Goal: Find specific page/section: Find specific page/section

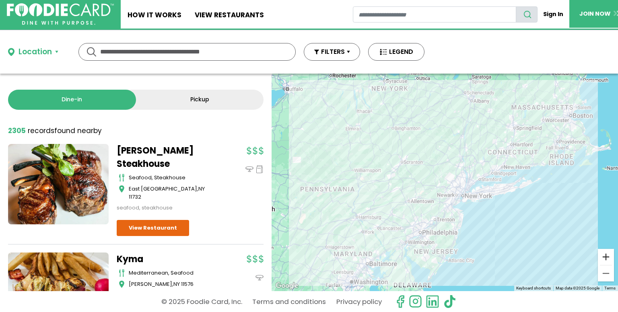
click at [602, 261] on button "Zoom in" at bounding box center [606, 257] width 16 height 16
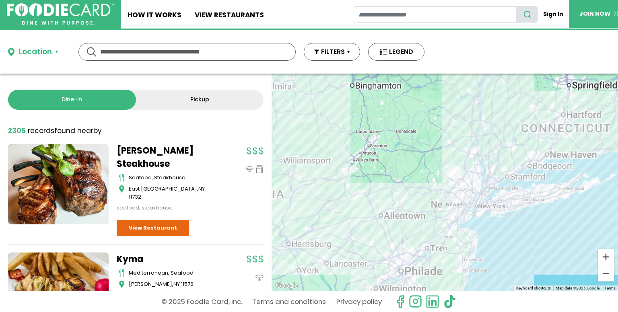
click at [602, 261] on button "Zoom in" at bounding box center [606, 257] width 16 height 16
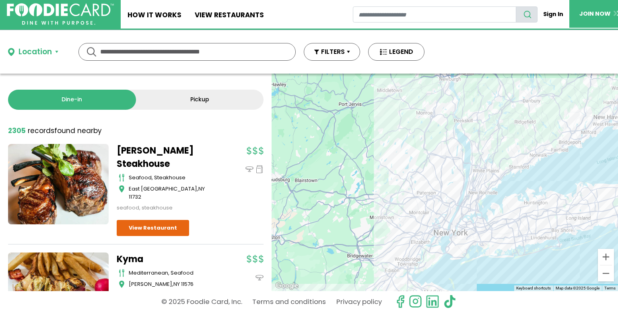
drag, startPoint x: 555, startPoint y: 255, endPoint x: 472, endPoint y: 249, distance: 83.0
click at [472, 249] on div at bounding box center [444, 183] width 346 height 218
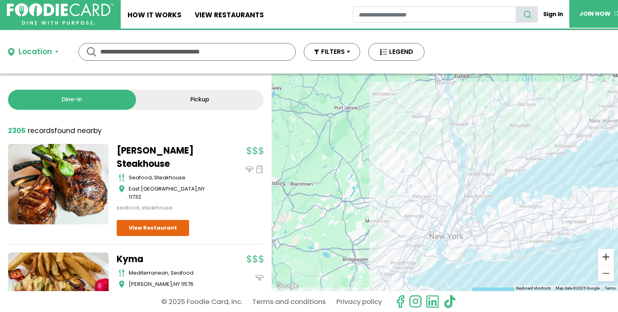
click at [603, 256] on button "Zoom in" at bounding box center [606, 257] width 16 height 16
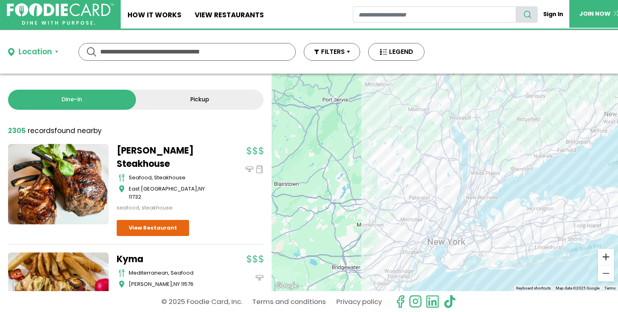
click at [603, 256] on button "Zoom in" at bounding box center [606, 257] width 16 height 16
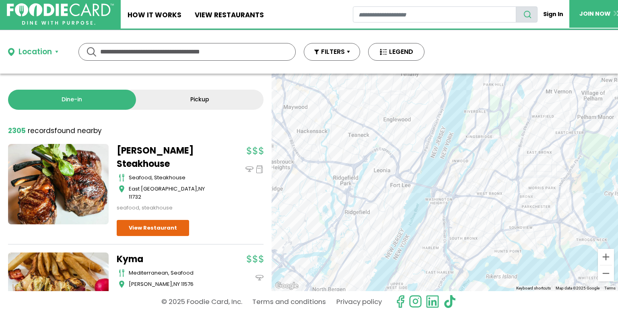
drag, startPoint x: 531, startPoint y: 249, endPoint x: 424, endPoint y: 29, distance: 244.9
click at [424, 29] on div "Skip Navigation Skip to Login Skip to Footer Home How It Works View restaurants" at bounding box center [309, 156] width 618 height 312
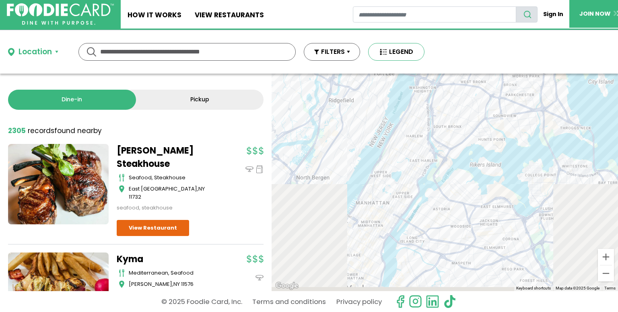
drag, startPoint x: 435, startPoint y: 240, endPoint x: 415, endPoint y: 58, distance: 182.9
click at [415, 58] on div "Location Use my current location Search by Region [US_STATE] 1998 restaurants […" at bounding box center [309, 171] width 618 height 282
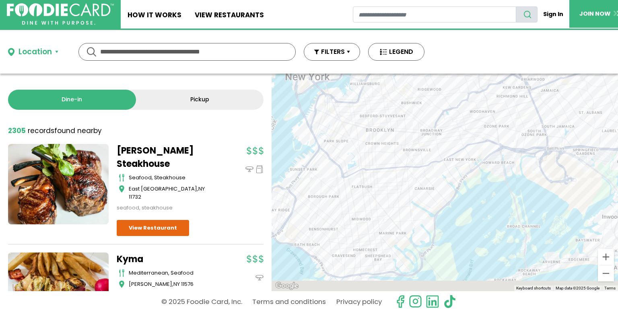
drag, startPoint x: 449, startPoint y: 218, endPoint x: 400, endPoint y: 42, distance: 182.3
click at [400, 42] on div "Location Use my current location Search by Region [US_STATE] 1998 restaurants […" at bounding box center [309, 171] width 618 height 282
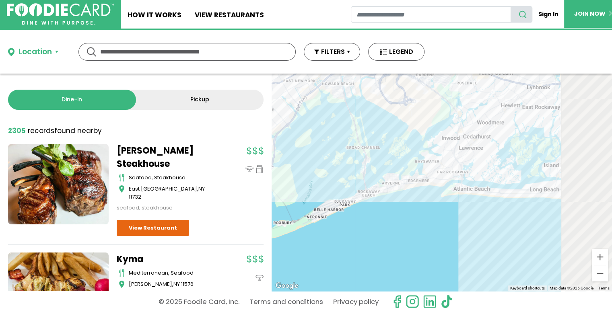
drag, startPoint x: 470, startPoint y: 204, endPoint x: 197, endPoint y: 179, distance: 274.2
click at [197, 179] on div "Dine-in Pickup 131 results for: [GEOGRAPHIC_DATA] [DEMOGRAPHIC_DATA] seafood am…" at bounding box center [306, 183] width 612 height 218
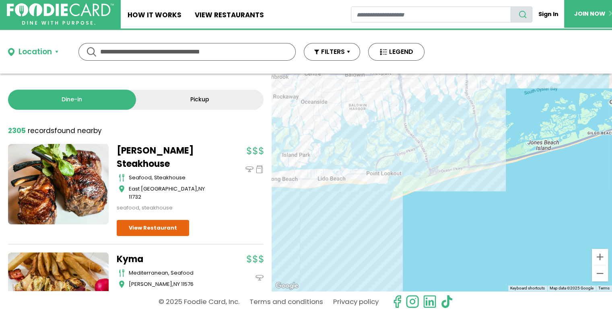
drag, startPoint x: 487, startPoint y: 217, endPoint x: 394, endPoint y: 218, distance: 93.3
click at [394, 218] on div at bounding box center [441, 183] width 340 height 218
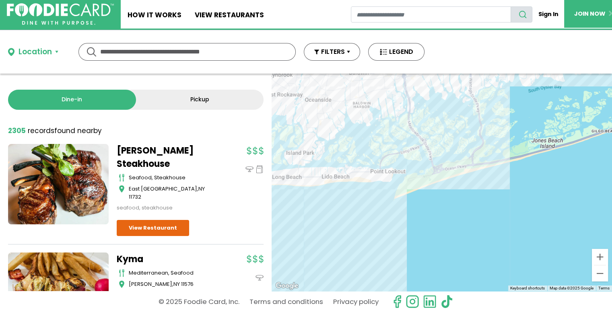
click at [393, 179] on div at bounding box center [441, 183] width 340 height 218
